Goal: Use online tool/utility: Use online tool/utility

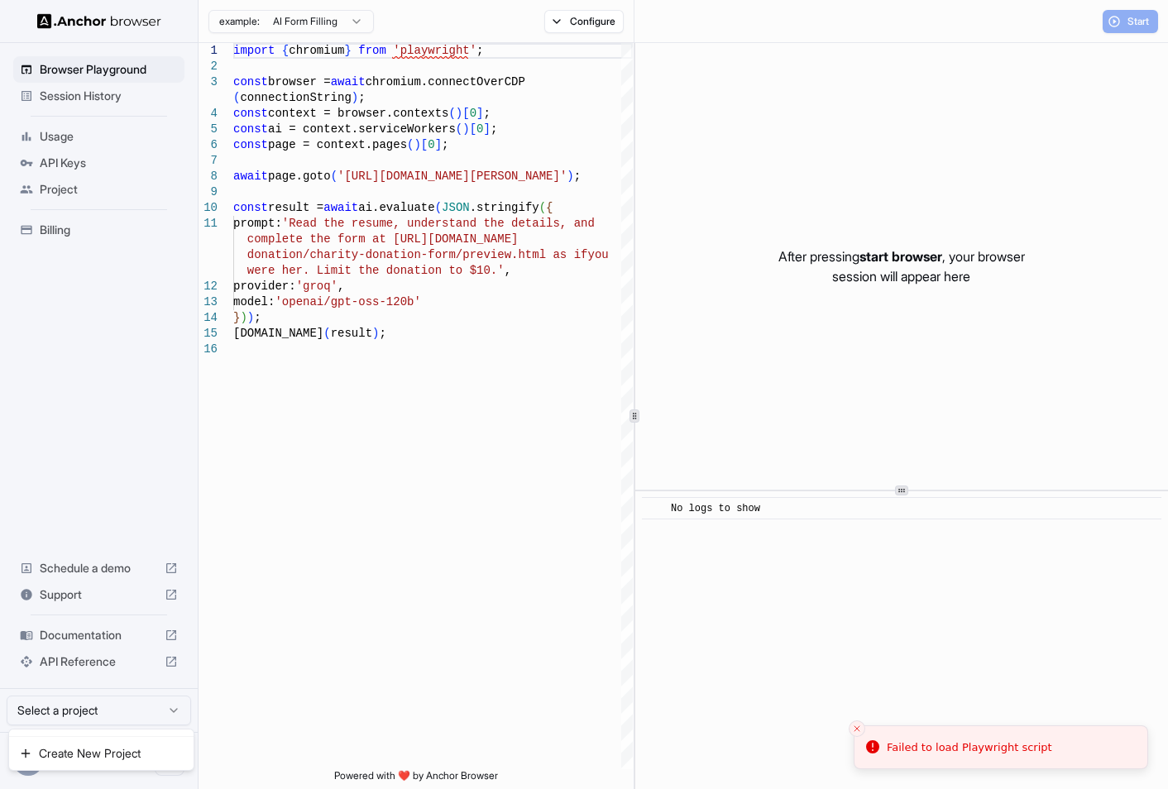
click at [109, 716] on html "Browser Playground Session History Usage API Keys Project Billing Schedule a de…" at bounding box center [584, 394] width 1168 height 789
click at [110, 718] on html "Browser Playground Session History Usage API Keys Project Billing Schedule a de…" at bounding box center [584, 394] width 1168 height 789
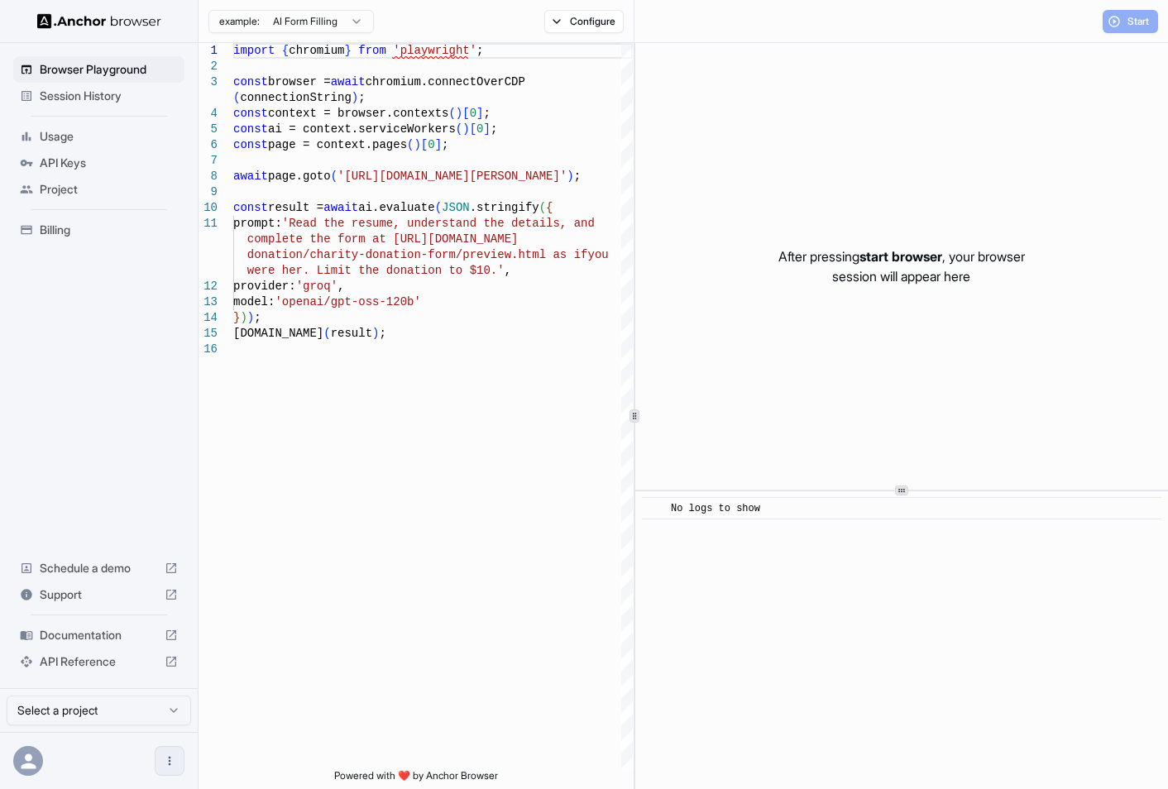
click at [173, 765] on icon "Open menu" at bounding box center [169, 761] width 13 height 13
click at [151, 465] on div at bounding box center [584, 394] width 1168 height 789
click at [345, 22] on html "Browser Playground Session History Usage API Keys Project Billing Schedule a de…" at bounding box center [584, 394] width 1168 height 789
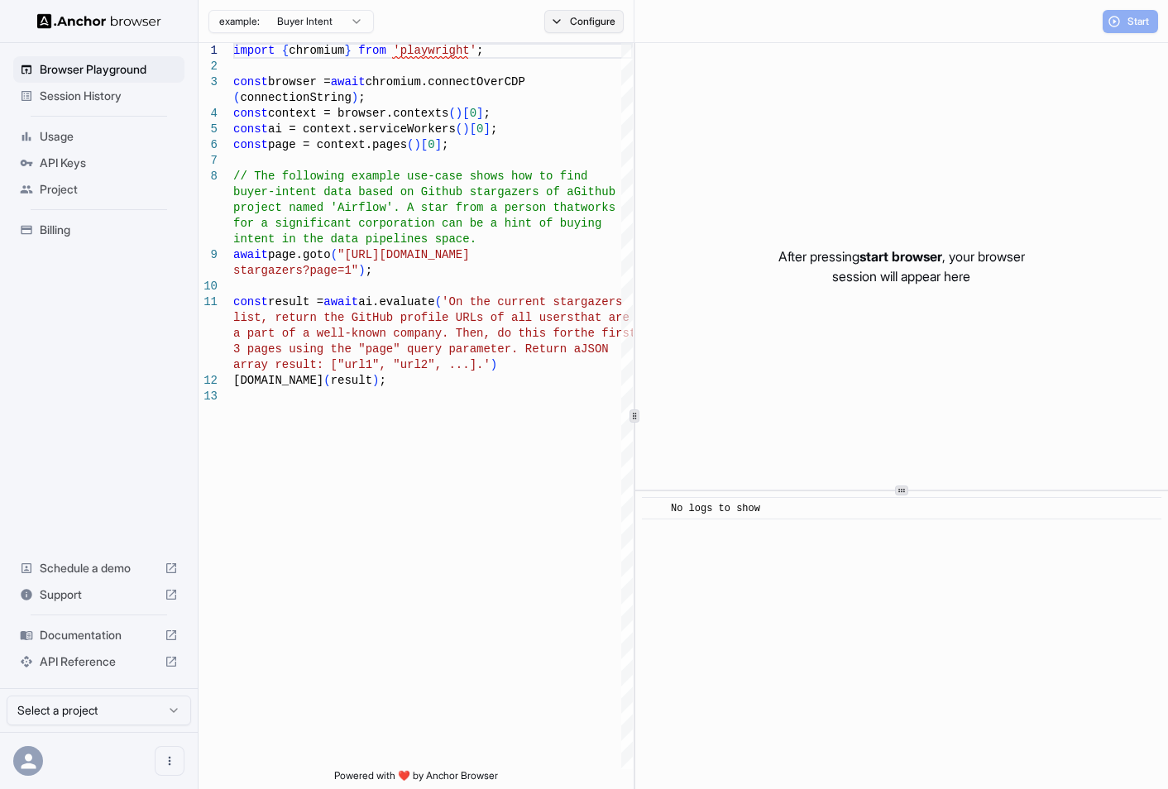
click at [568, 20] on button "Configure" at bounding box center [584, 21] width 80 height 23
click at [749, 171] on button "Select Profile..." at bounding box center [763, 167] width 165 height 23
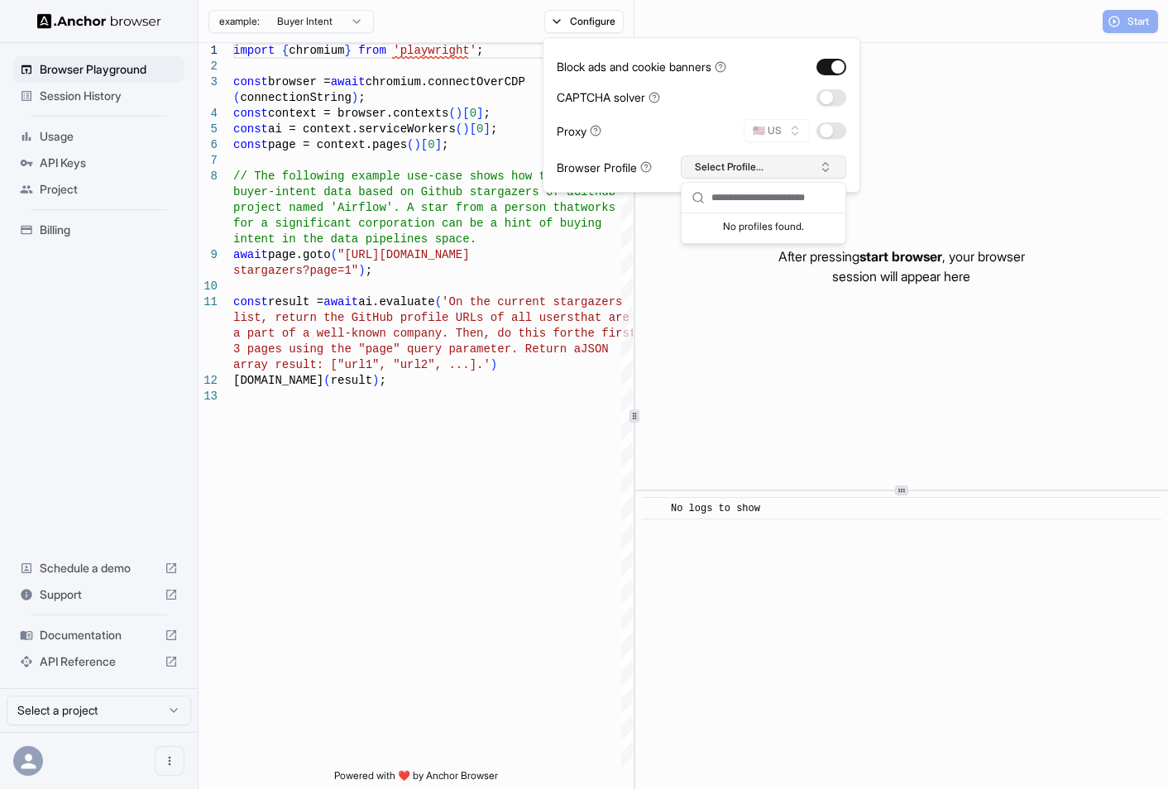
click at [749, 171] on button "Select Profile..." at bounding box center [763, 167] width 165 height 23
type textarea "**********"
click at [547, 472] on div "import { chromium } from 'playwright' ; const browser = await chromium.connectO…" at bounding box center [433, 579] width 400 height 1072
